Goal: Task Accomplishment & Management: Use online tool/utility

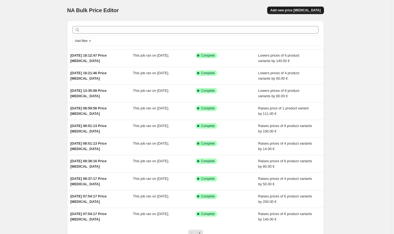
click at [302, 13] on button "Add new price [MEDICAL_DATA]" at bounding box center [295, 10] width 57 height 8
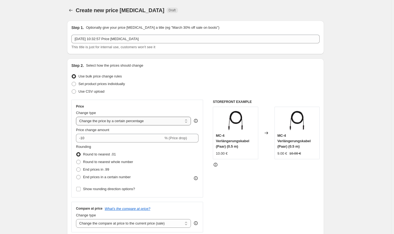
click at [126, 122] on select "Change the price to a certain amount Change the price by a certain amount Chang…" at bounding box center [133, 120] width 115 height 9
select select "by"
click at [77, 116] on select "Change the price to a certain amount Change the price by a certain amount Chang…" at bounding box center [133, 120] width 115 height 9
type input "-10.00"
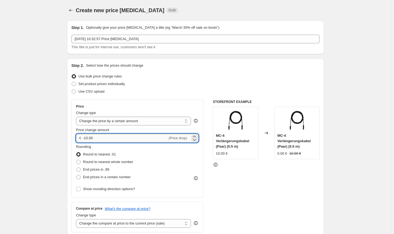
click at [101, 141] on input "-10.00" at bounding box center [125, 138] width 85 height 9
click at [101, 159] on span "Round to nearest whole number" at bounding box center [108, 161] width 50 height 4
click at [76, 159] on input "Round to nearest whole number" at bounding box center [76, 159] width 0 height 0
radio input "true"
drag, startPoint x: 102, startPoint y: 139, endPoint x: 86, endPoint y: 136, distance: 16.0
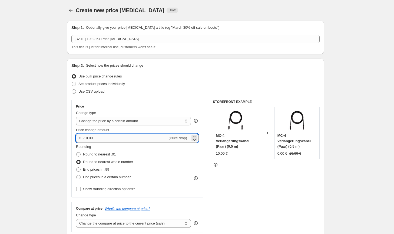
click at [86, 136] on input "-10.00" at bounding box center [125, 138] width 85 height 9
type input "-60.00"
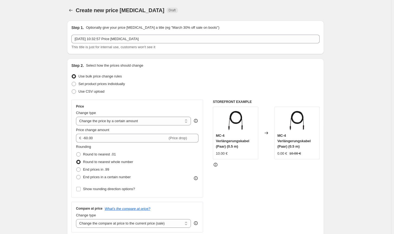
click at [234, 207] on div "STOREFRONT EXAMPLE MC-4 Verlängerungskabel (Paar) (0.5 m) 10.00 € Changed to MC…" at bounding box center [266, 165] width 107 height 132
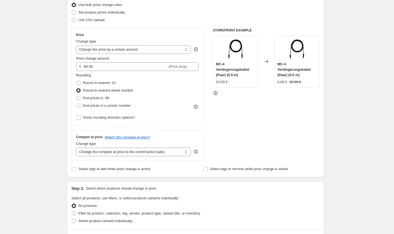
scroll to position [81, 0]
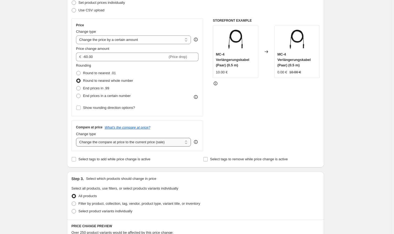
click at [169, 143] on select "Change the compare at price to the current price (sale) Change the compare at p…" at bounding box center [133, 142] width 115 height 9
select select "no_change"
click at [77, 138] on select "Change the compare at price to the current price (sale) Change the compare at p…" at bounding box center [133, 142] width 115 height 9
click at [141, 200] on label "Filter by product, collection, tag, vendor, product type, variant title, or inv…" at bounding box center [135, 203] width 129 height 8
click at [72, 201] on input "Filter by product, collection, tag, vendor, product type, variant title, or inv…" at bounding box center [72, 201] width 0 height 0
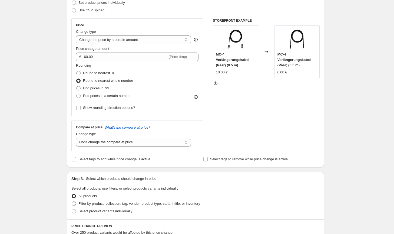
radio input "true"
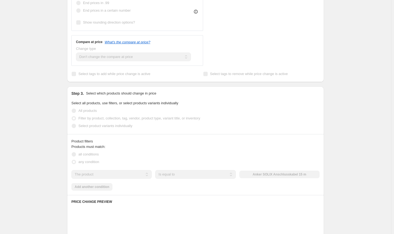
scroll to position [189, 0]
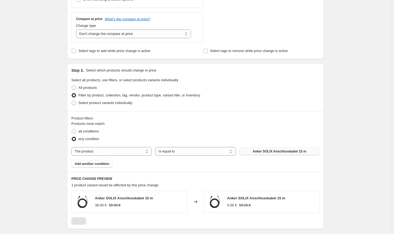
click at [277, 152] on span "Anker SOLIX Anschlusskabel 15 m" at bounding box center [279, 151] width 54 height 4
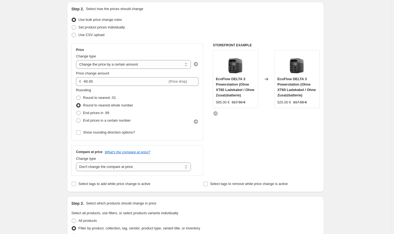
scroll to position [54, 0]
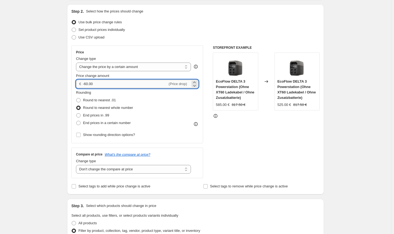
click at [86, 83] on input "-60.00" at bounding box center [125, 83] width 85 height 9
click at [274, 144] on div "STOREFRONT EXAMPLE EcoFlow DELTA 3 Powerstation (Ohne XT60 Ladekabel / Ohne Zus…" at bounding box center [266, 111] width 107 height 132
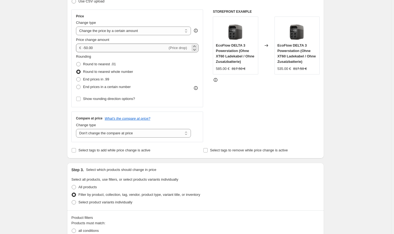
scroll to position [85, 0]
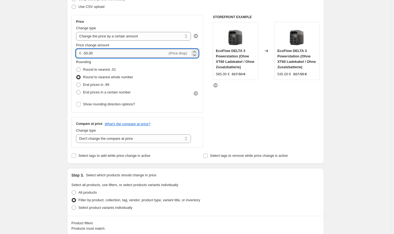
click at [88, 54] on input "-50.00" at bounding box center [125, 53] width 85 height 9
type input "-51.00"
click at [288, 119] on div "STOREFRONT EXAMPLE EcoFlow DELTA 3 Powerstation (Ohne XT60 Ladekabel / Ohne Zus…" at bounding box center [266, 81] width 107 height 132
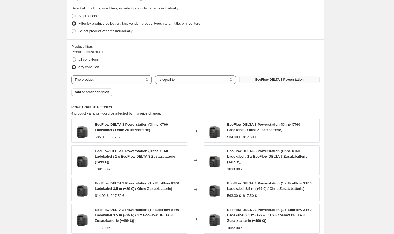
scroll to position [355, 0]
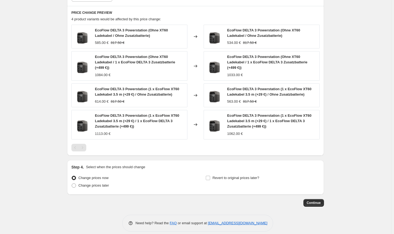
click at [321, 200] on span "Continue" at bounding box center [314, 202] width 14 height 4
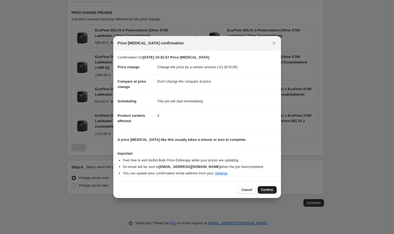
click at [262, 187] on button "Confirm" at bounding box center [267, 190] width 19 height 8
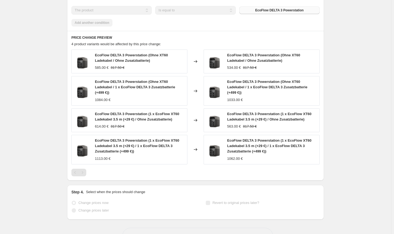
select select "by"
select select "no_change"
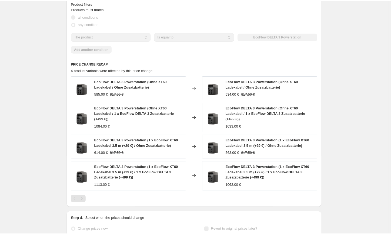
scroll to position [0, 0]
